Goal: Complete application form

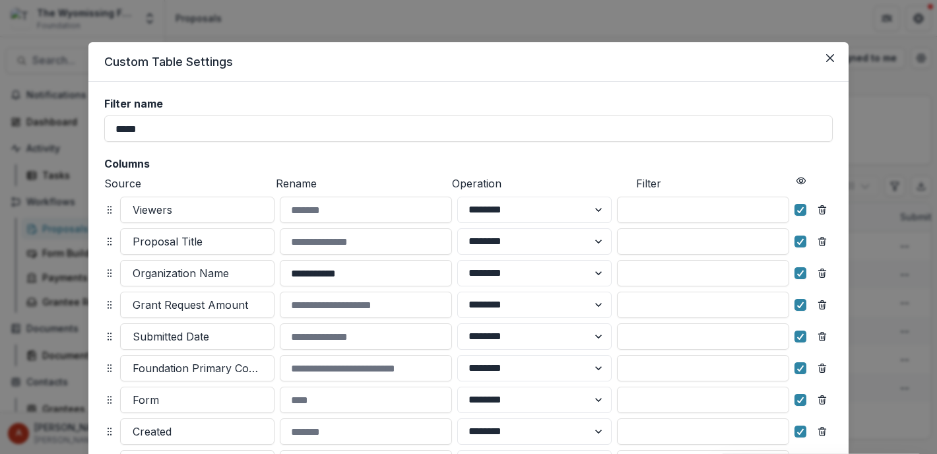
select select "******"
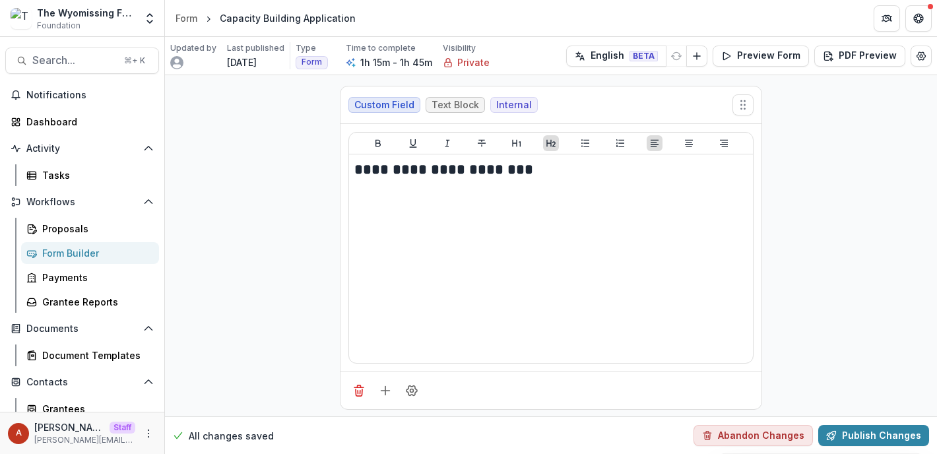
scroll to position [7758, 0]
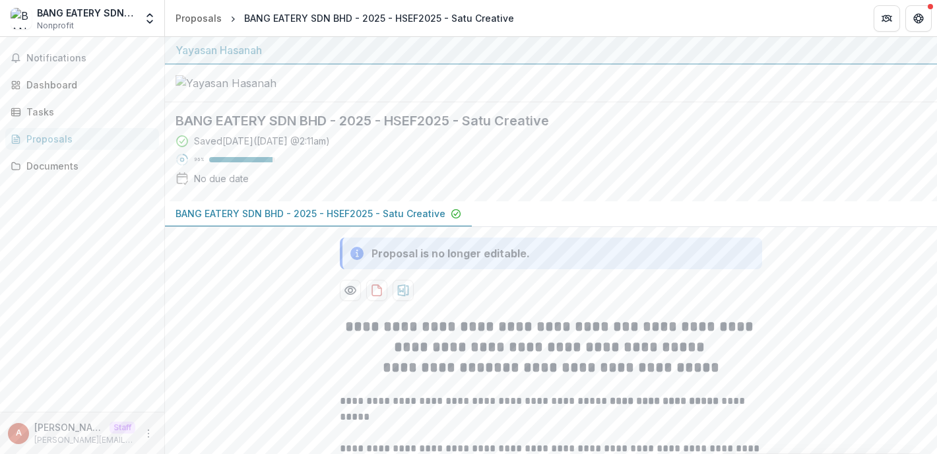
scroll to position [283, 0]
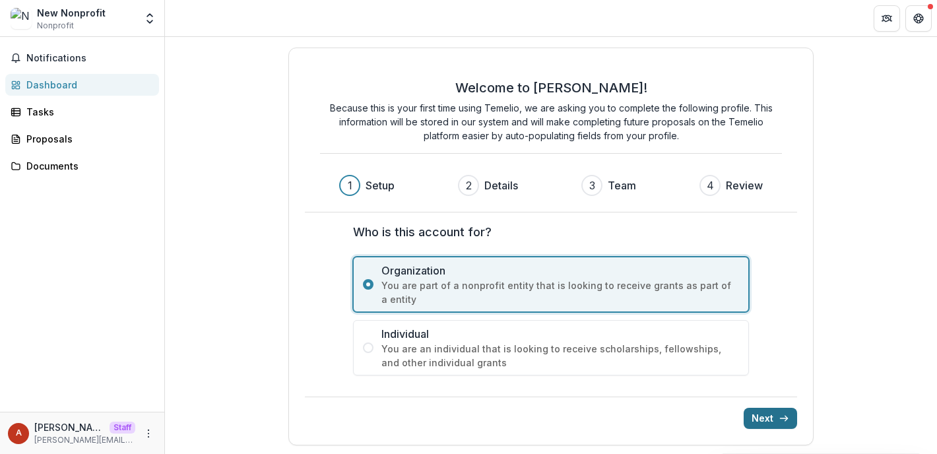
click at [774, 411] on button "Next" at bounding box center [770, 418] width 53 height 21
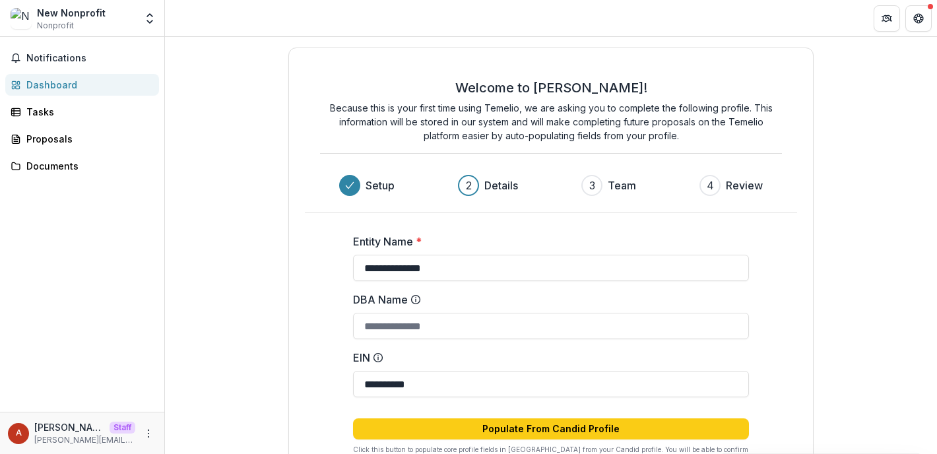
scroll to position [91, 0]
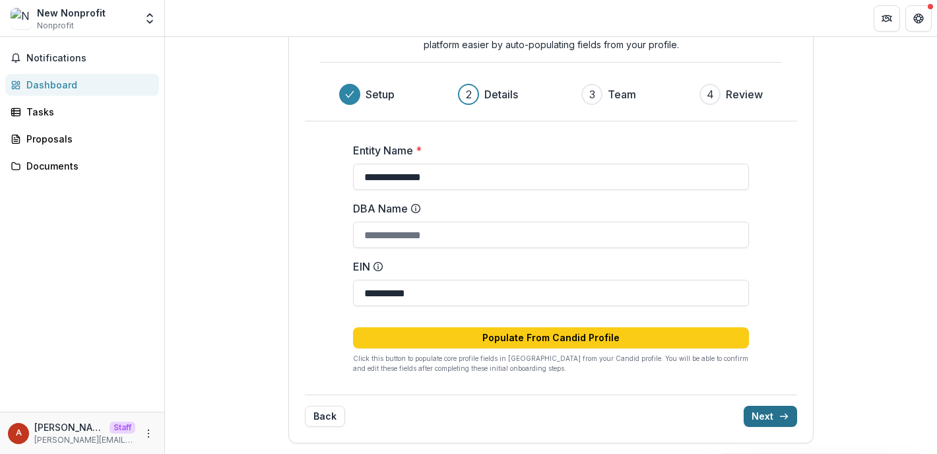
click at [774, 416] on button "Next" at bounding box center [770, 416] width 53 height 21
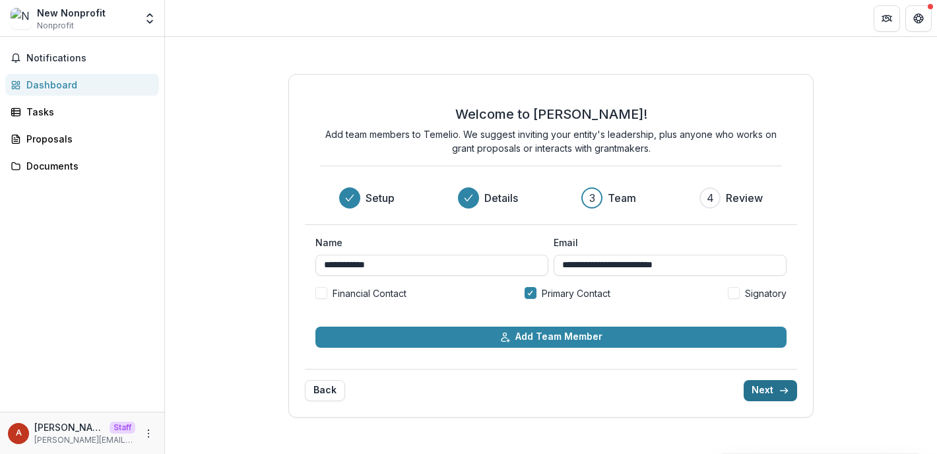
scroll to position [0, 0]
click at [773, 385] on button "Next" at bounding box center [770, 390] width 53 height 21
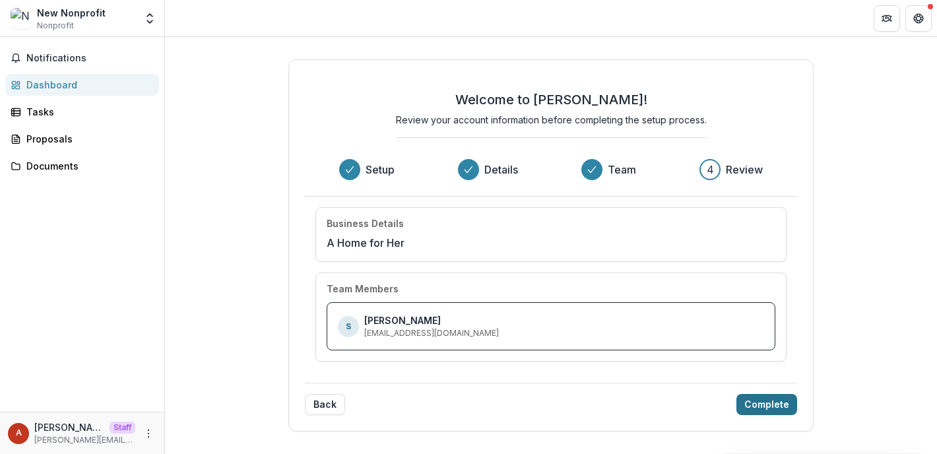
click at [772, 408] on button "Complete" at bounding box center [767, 404] width 61 height 21
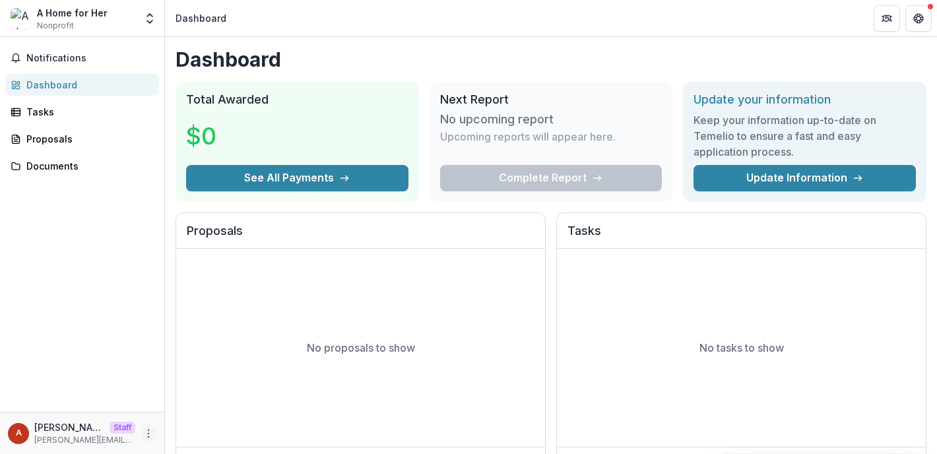
click at [145, 427] on button "More" at bounding box center [149, 434] width 16 height 16
click at [209, 403] on link "Settings" at bounding box center [235, 406] width 141 height 22
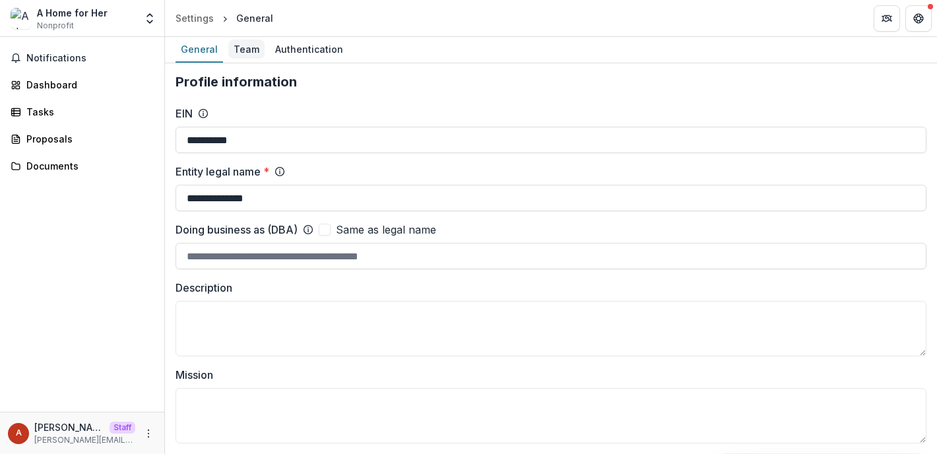
click at [245, 50] on div "Team" at bounding box center [246, 49] width 36 height 19
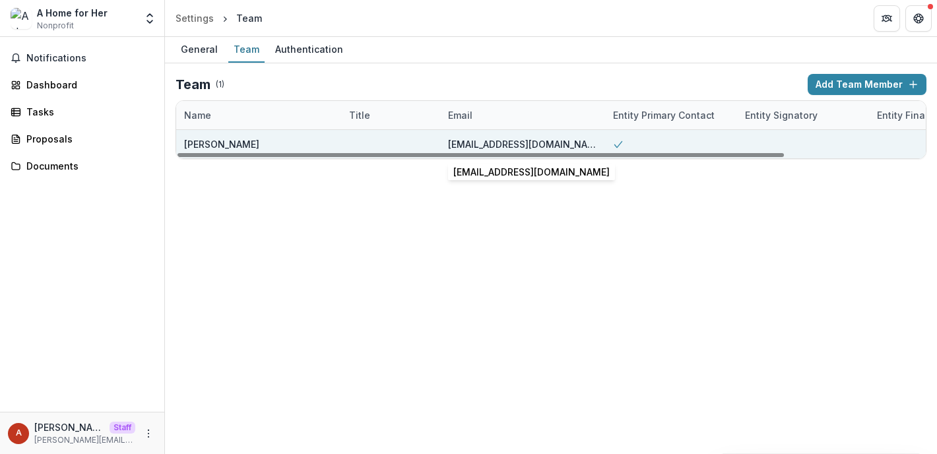
click at [530, 144] on div "syretatoson@gmail.com" at bounding box center [522, 144] width 149 height 14
